Goal: Task Accomplishment & Management: Complete application form

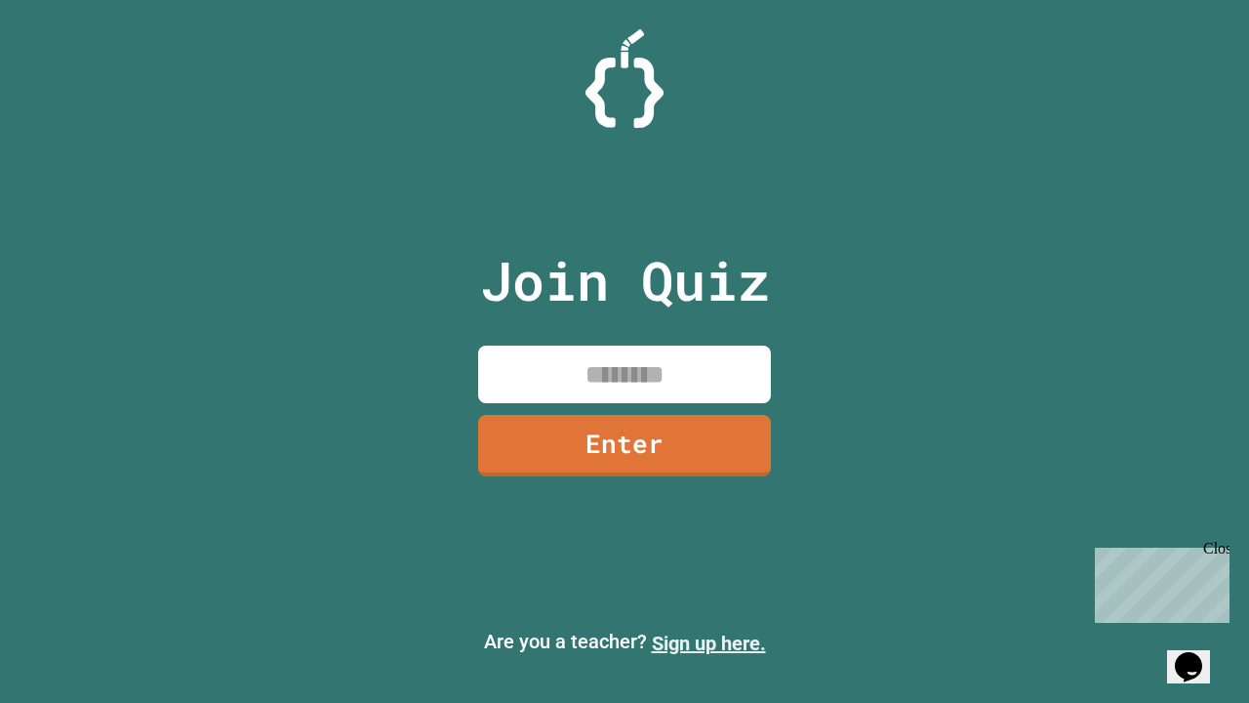
click at [709, 643] on link "Sign up here." at bounding box center [709, 642] width 114 height 23
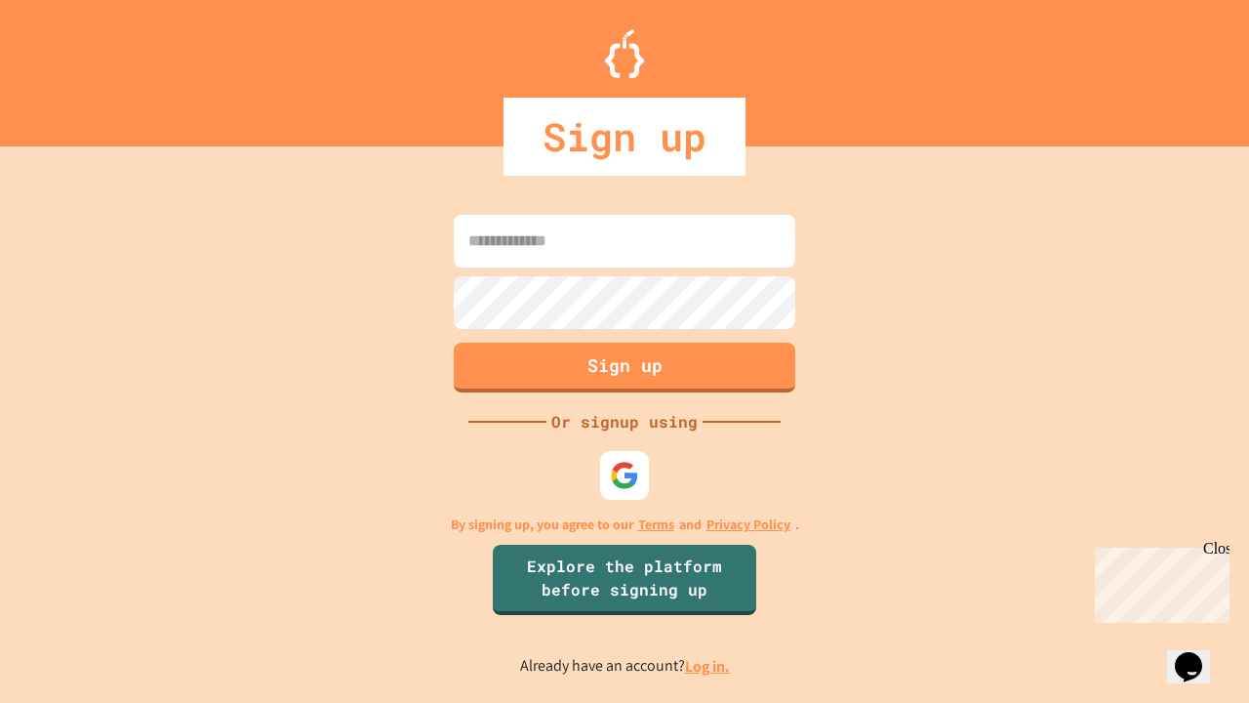
click at [709, 666] on link "Log in." at bounding box center [707, 666] width 45 height 20
